Goal: Task Accomplishment & Management: Use online tool/utility

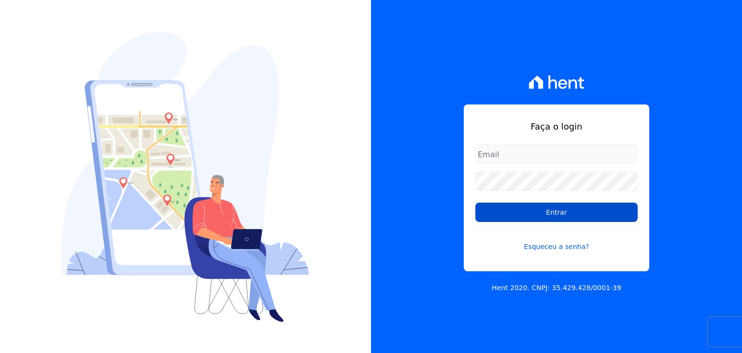
type input "[EMAIL_ADDRESS][DOMAIN_NAME]"
click at [511, 221] on input "Entrar" at bounding box center [556, 211] width 162 height 19
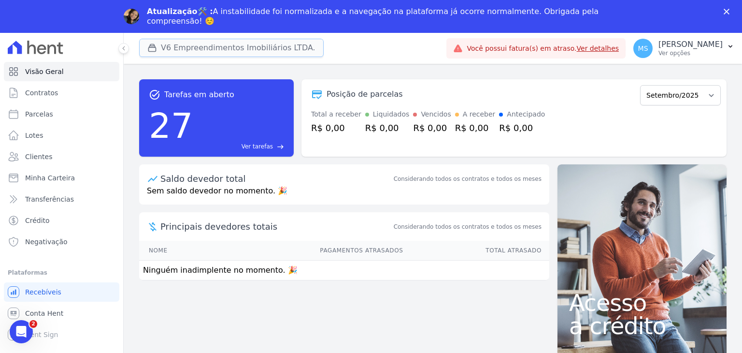
click at [210, 54] on button "V6 Empreendimentos Imobiliários LTDA." at bounding box center [231, 48] width 185 height 18
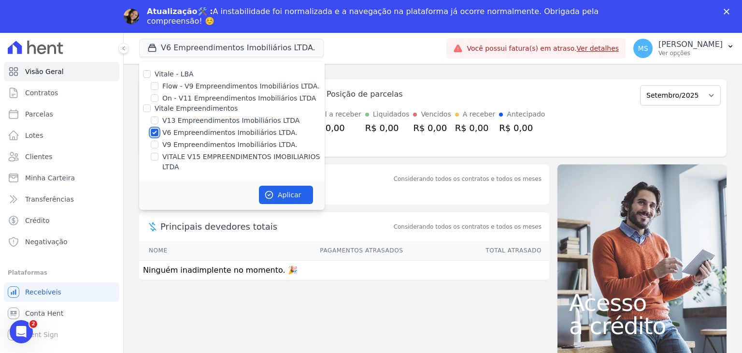
drag, startPoint x: 154, startPoint y: 130, endPoint x: 160, endPoint y: 173, distance: 43.9
click at [154, 131] on input "V6 Empreendimentos Imobiliários LTDA." at bounding box center [155, 133] width 8 height 8
checkbox input "false"
click at [151, 156] on input "VITALE V15 EMPREENDIMENTOS IMOBILIARIOS LTDA" at bounding box center [155, 157] width 8 height 8
checkbox input "true"
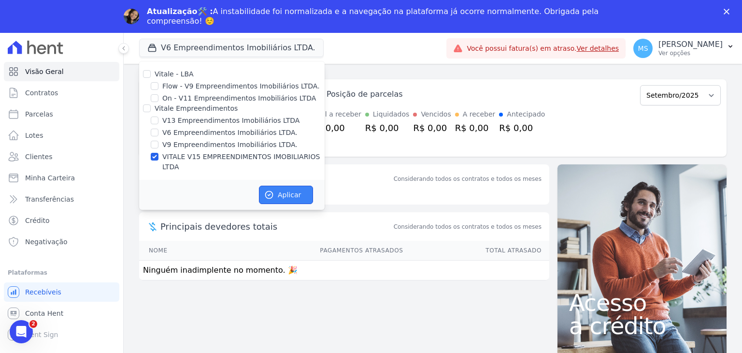
click at [296, 186] on button "Aplicar" at bounding box center [286, 195] width 54 height 18
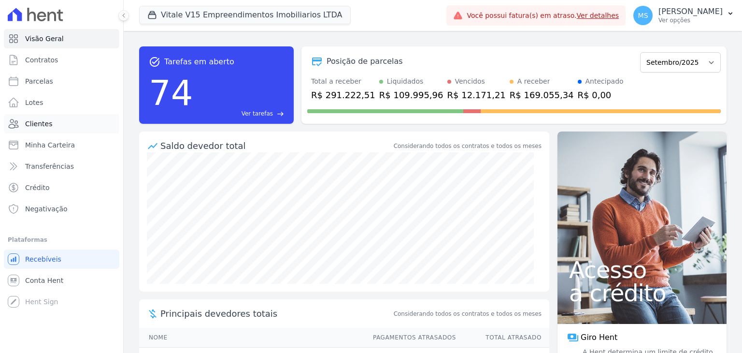
click at [29, 125] on ul "Visão Geral Contratos Parcelas Lotes Clientes Minha Carteira Transferências Cré…" at bounding box center [61, 123] width 115 height 189
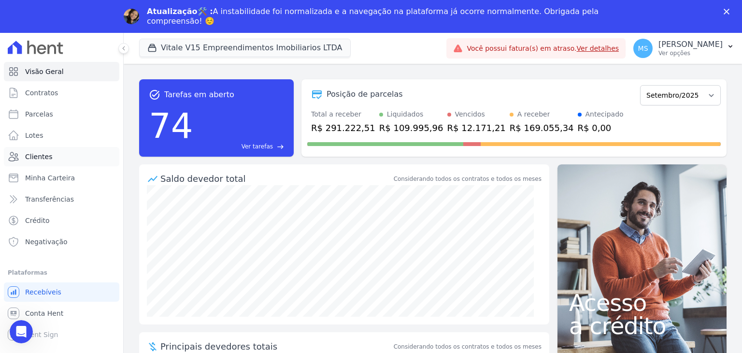
click at [30, 161] on span "Clientes" at bounding box center [38, 157] width 27 height 10
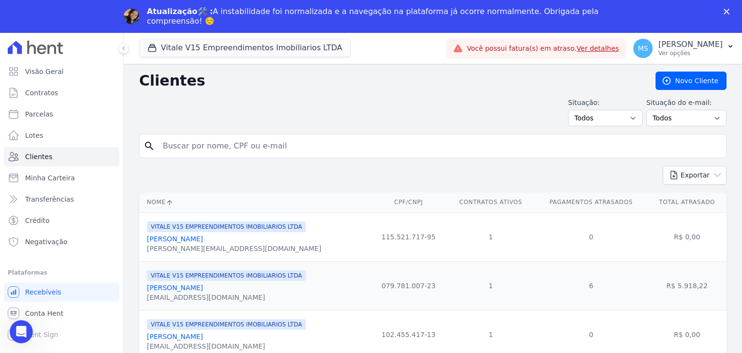
click at [173, 139] on input "search" at bounding box center [439, 145] width 565 height 19
click at [730, 13] on div "Fechar" at bounding box center [729, 12] width 10 height 6
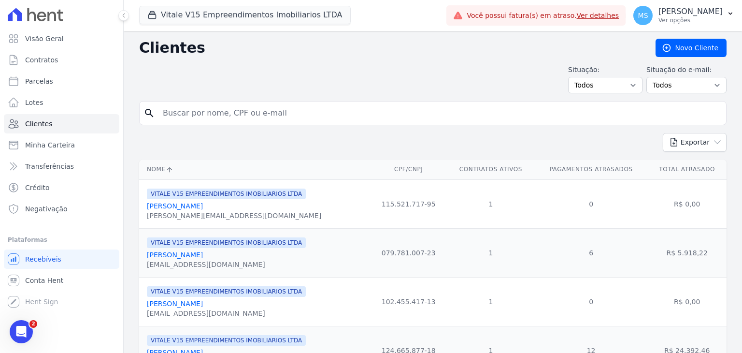
click at [232, 105] on input "search" at bounding box center [439, 112] width 565 height 19
type input "SARA CAROLINA"
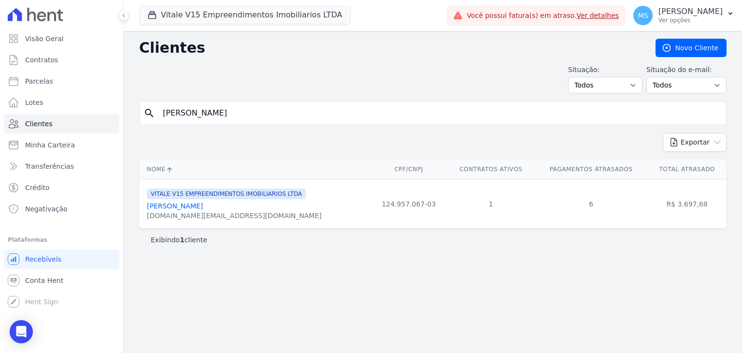
click at [203, 207] on link "Sara Carolina Ferreira Da Silva" at bounding box center [175, 206] width 56 height 8
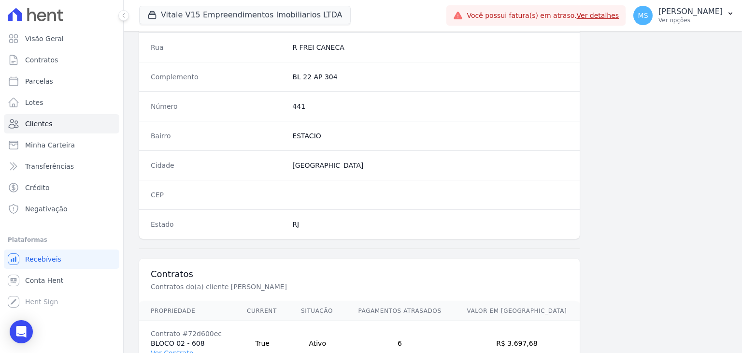
scroll to position [548, 0]
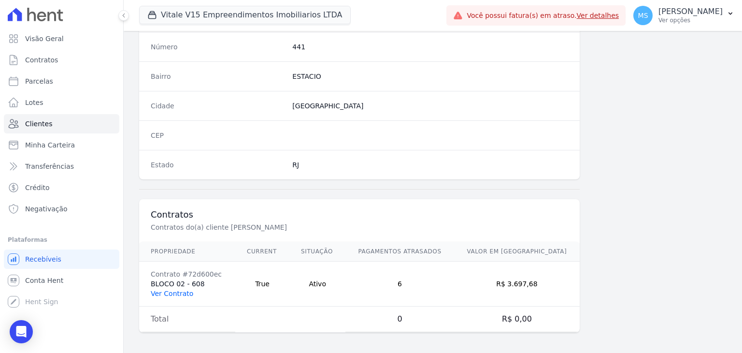
click at [183, 290] on link "Ver Contrato" at bounding box center [172, 293] width 43 height 8
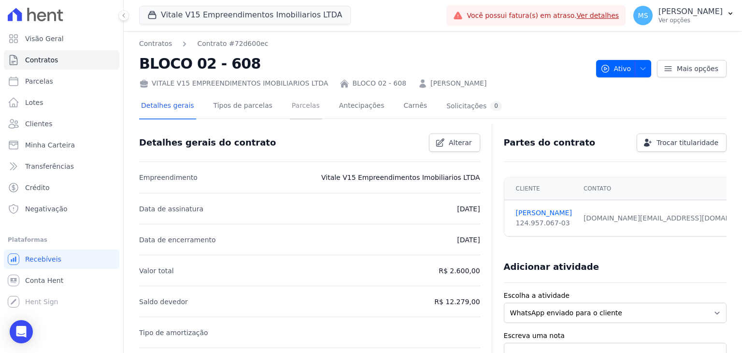
click at [302, 97] on link "Parcelas" at bounding box center [306, 107] width 32 height 26
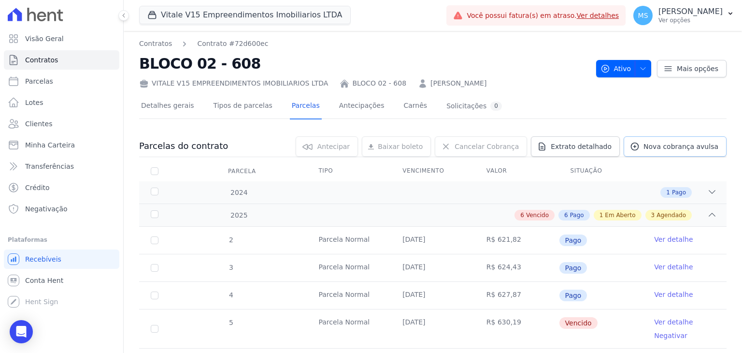
click at [676, 147] on span "Nova cobrança avulsa" at bounding box center [681, 147] width 75 height 10
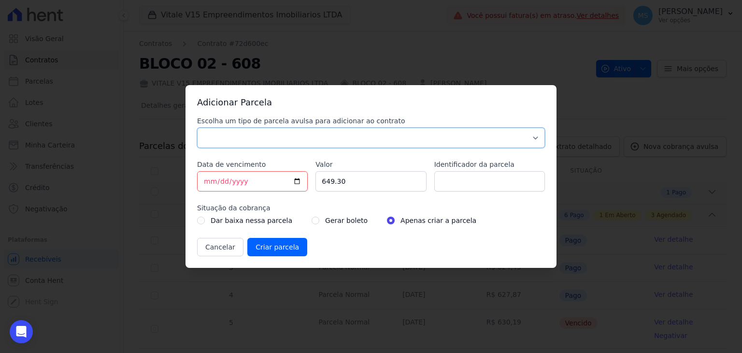
click at [210, 136] on select "Parcela Normal Sinal Caução Intercalada Chaves Pré Chaves Pós Chaves Taxas Quit…" at bounding box center [371, 138] width 348 height 20
select select "others"
click at [197, 128] on select "Parcela Normal Sinal Caução Intercalada Chaves Pré Chaves Pós Chaves Taxas Quit…" at bounding box center [371, 138] width 348 height 20
drag, startPoint x: 351, startPoint y: 183, endPoint x: 255, endPoint y: 179, distance: 96.2
click at [255, 180] on div "Escolha um tipo de parcela avulsa para adicionar ao contrato Parcela Normal Sin…" at bounding box center [371, 186] width 348 height 140
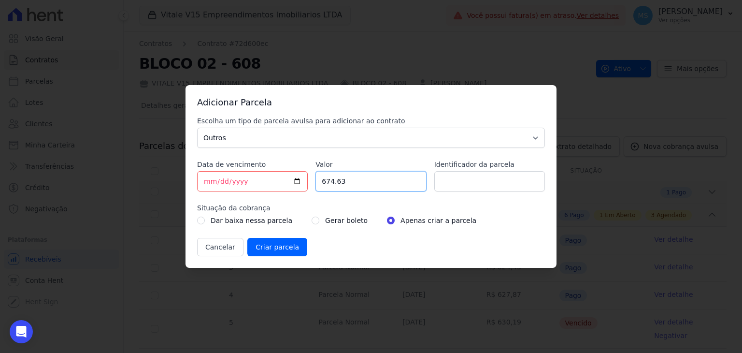
type input "674.63"
type input "BOLETO AVULSO - 265147"
click at [312, 219] on div "Gerar boleto" at bounding box center [340, 221] width 56 height 12
click at [312, 219] on input "radio" at bounding box center [316, 220] width 8 height 8
radio input "true"
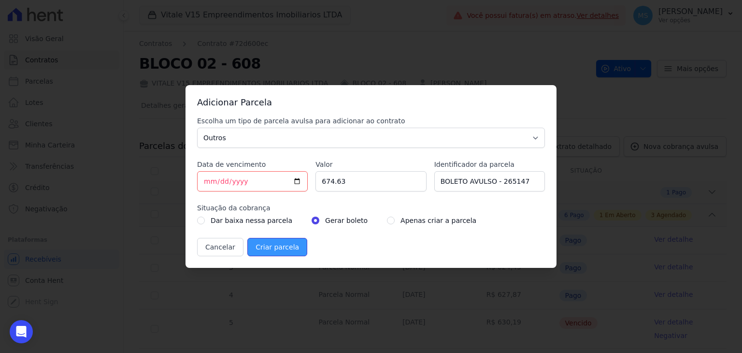
click at [280, 255] on input "Criar parcela" at bounding box center [277, 247] width 60 height 18
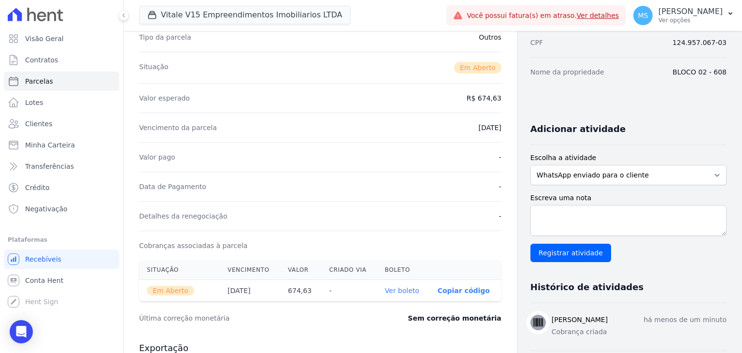
scroll to position [290, 0]
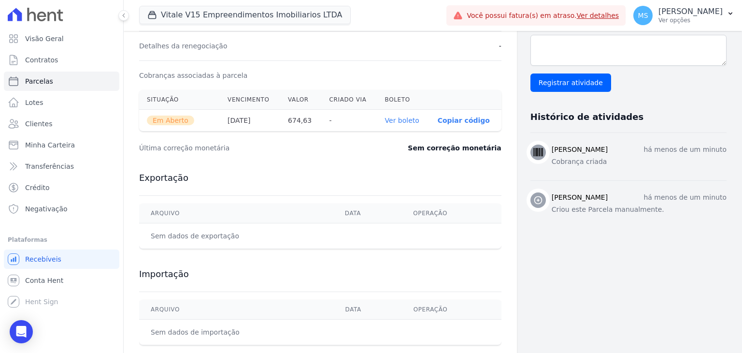
click at [412, 123] on link "Ver boleto" at bounding box center [402, 120] width 34 height 8
